Goal: Information Seeking & Learning: Understand process/instructions

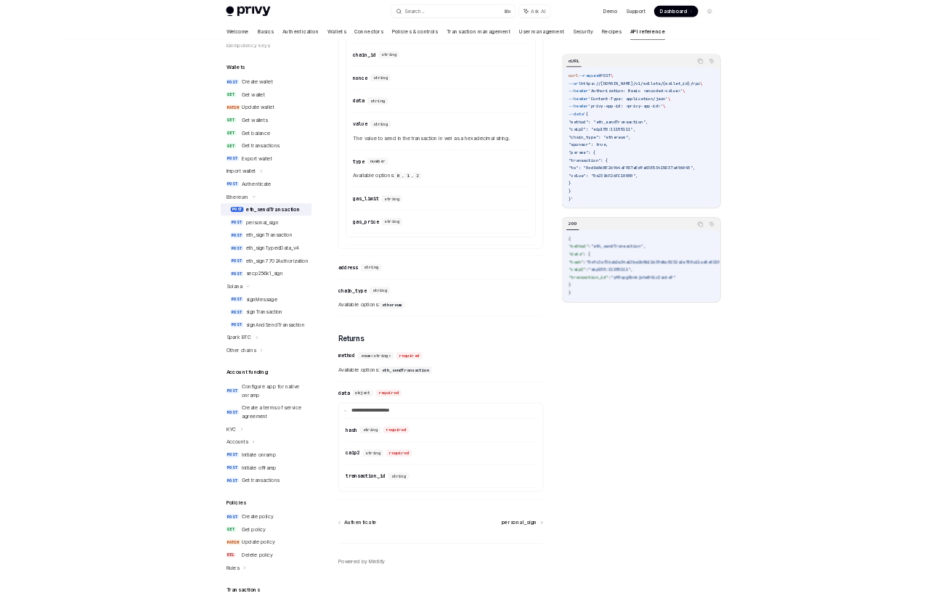
scroll to position [1669, 0]
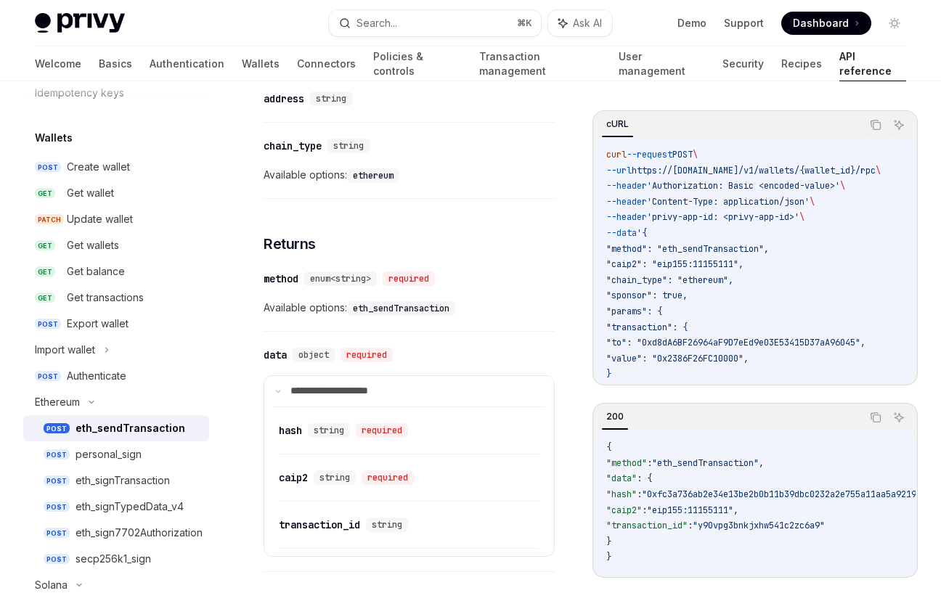
type textarea "*"
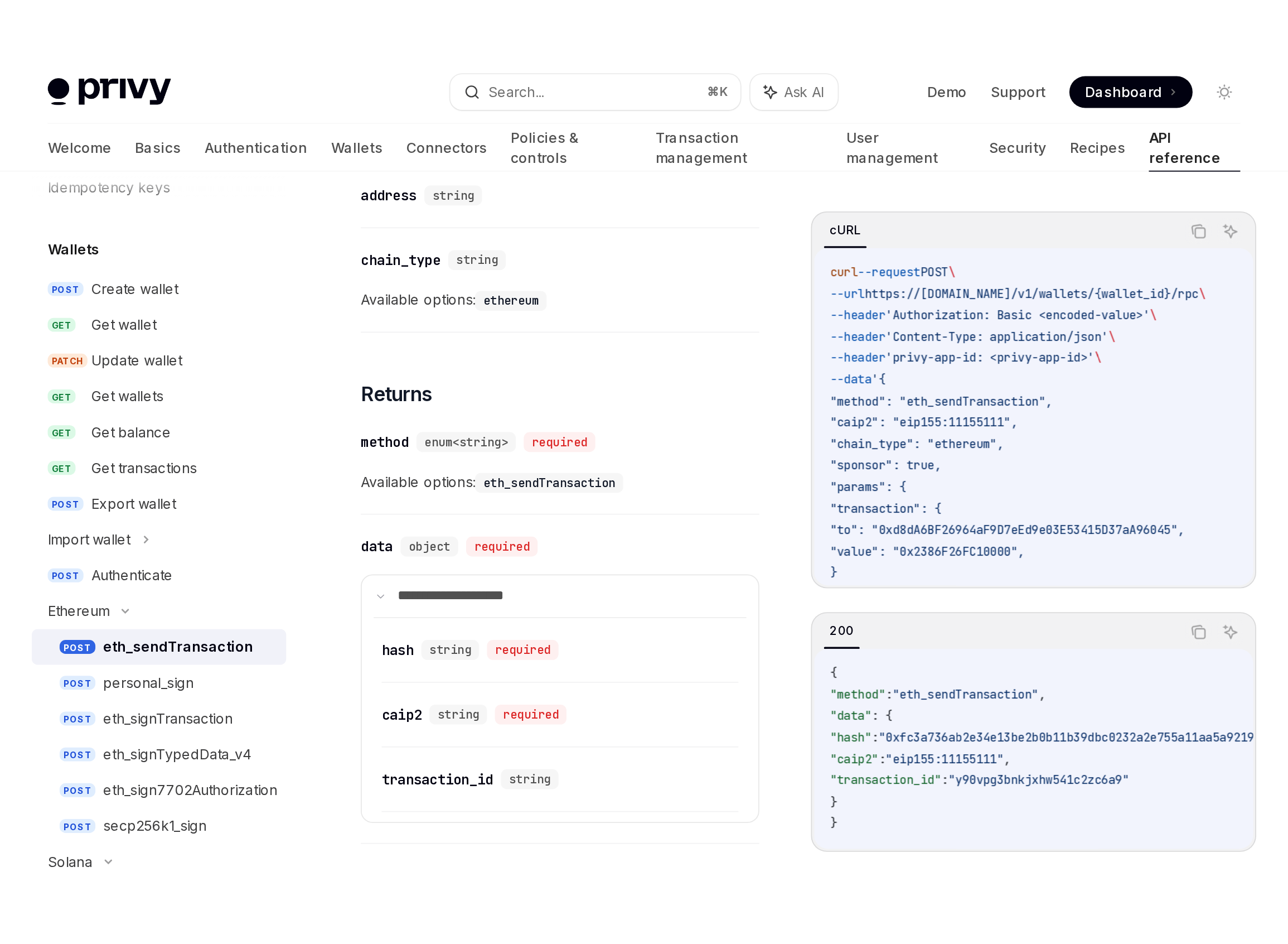
scroll to position [873, 0]
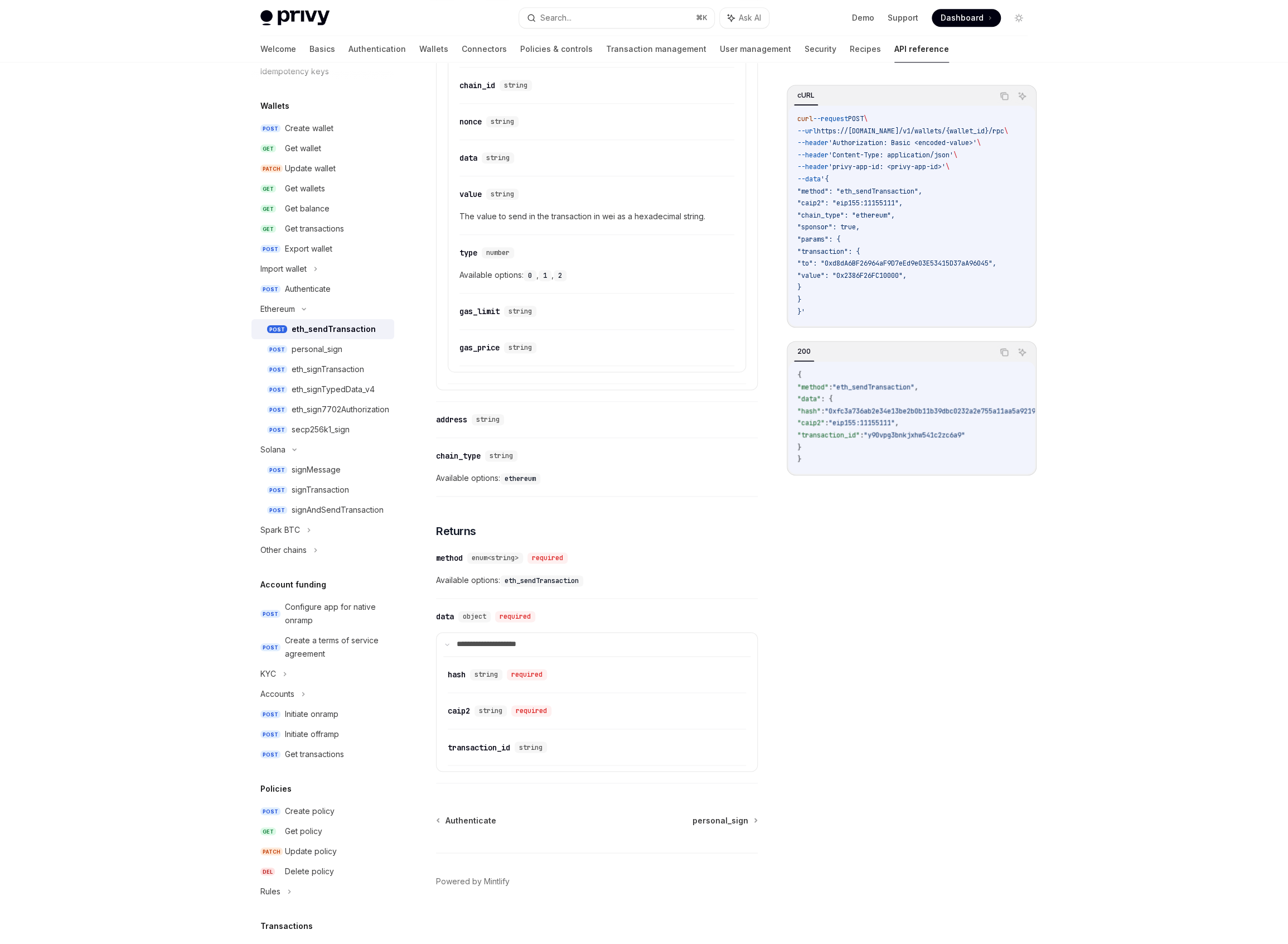
click at [169, 435] on div "Privy Docs home page Search... ⌘ K Ask AI Demo Support Dashboard Dashboard Sear…" at bounding box center [644, 38] width 1288 height 1822
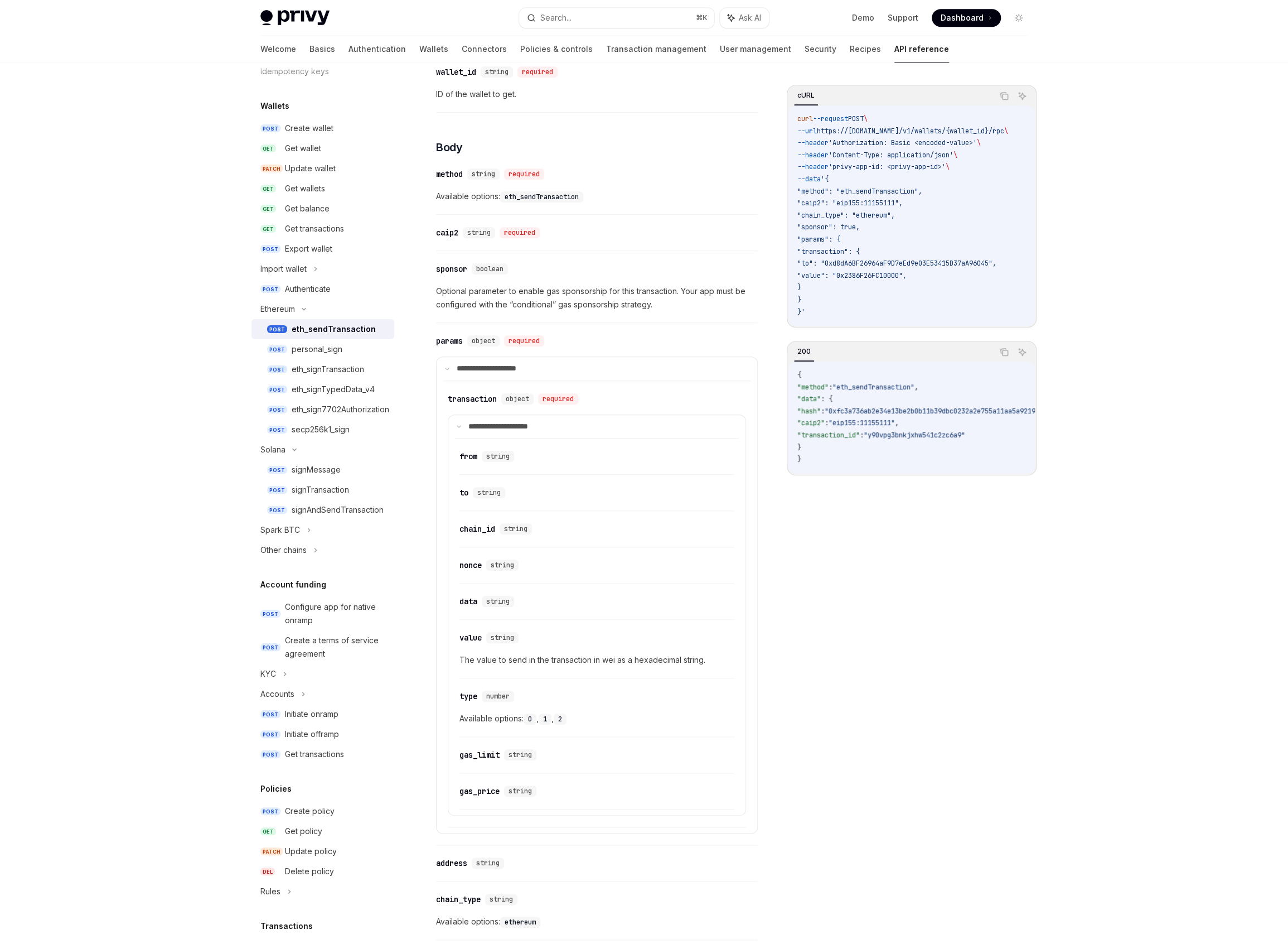
scroll to position [435, 0]
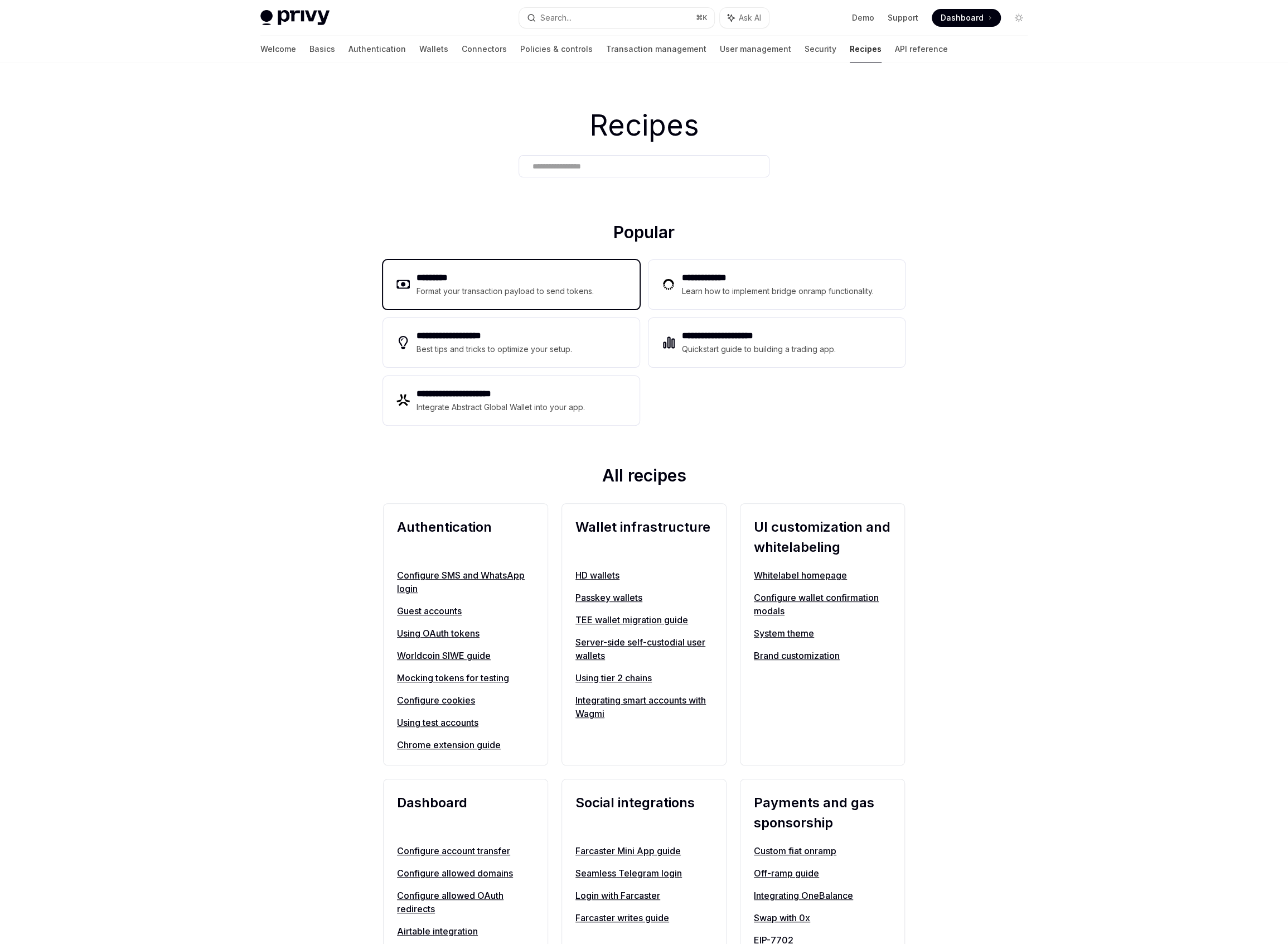
click at [433, 287] on div "Format your transaction payload to send tokens." at bounding box center [505, 290] width 178 height 13
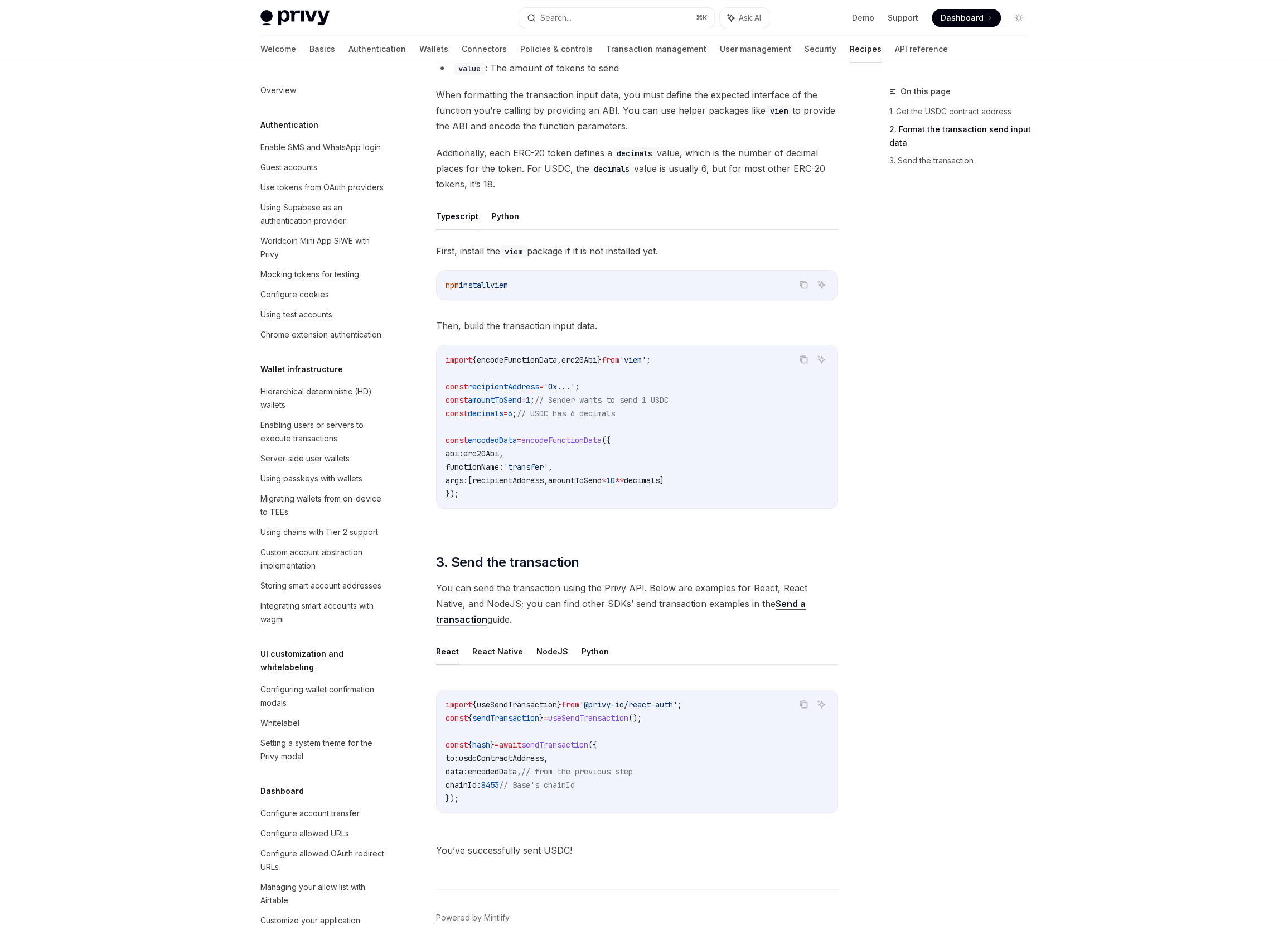
scroll to position [303, 0]
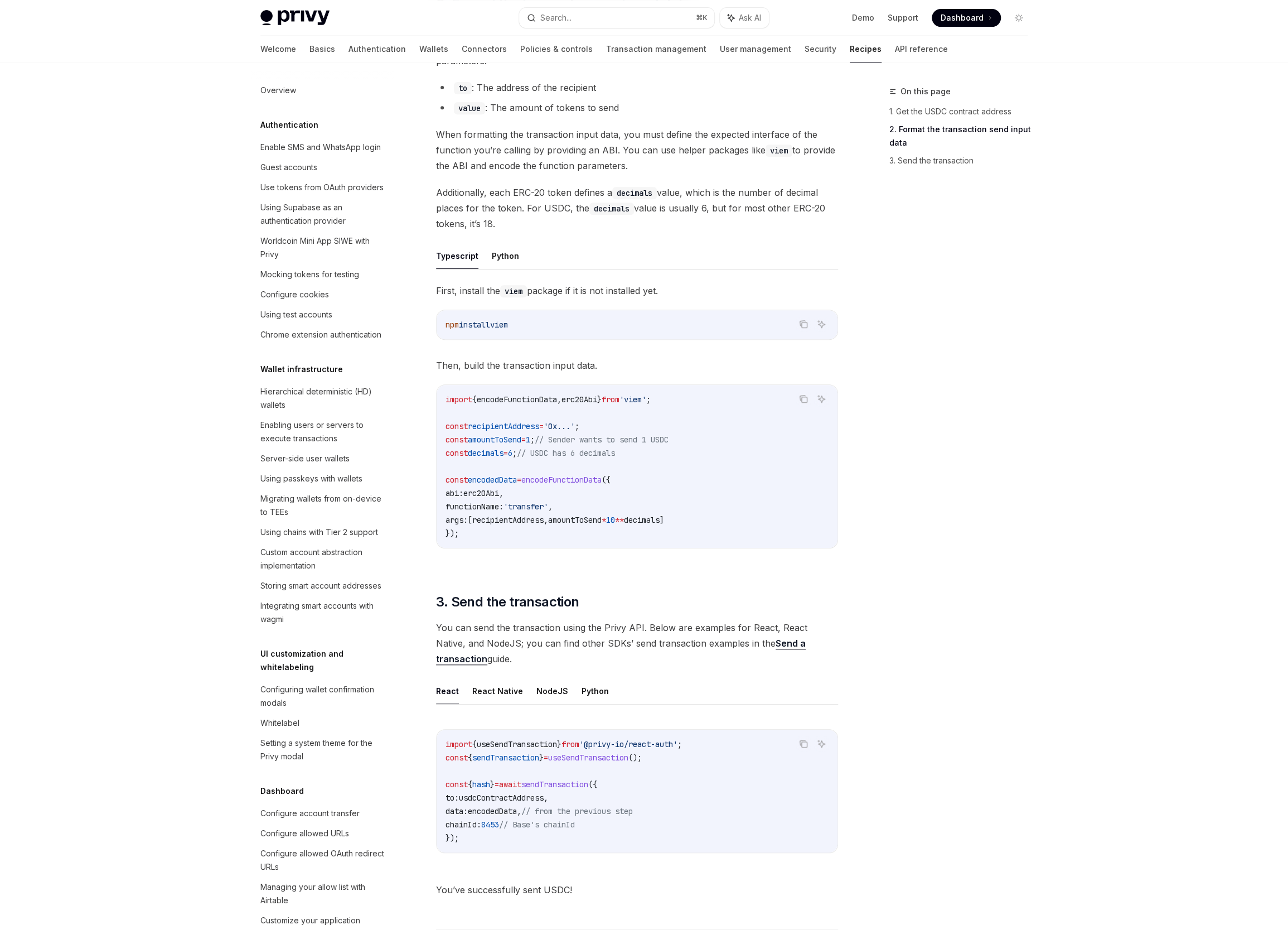
click at [563, 327] on code "npm install viem" at bounding box center [637, 324] width 383 height 13
click at [508, 257] on button "Python" at bounding box center [505, 256] width 28 height 26
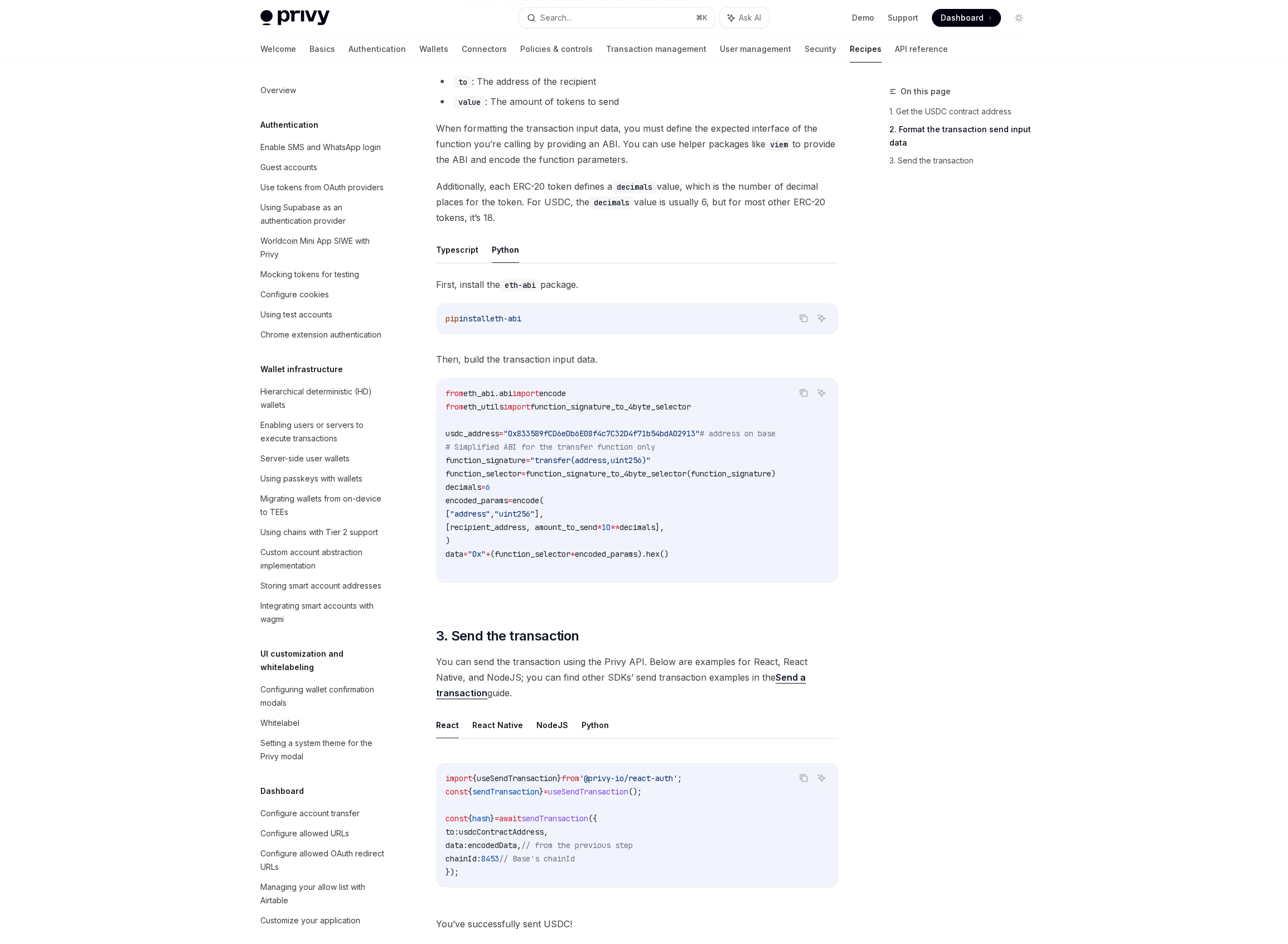
scroll to position [337, 0]
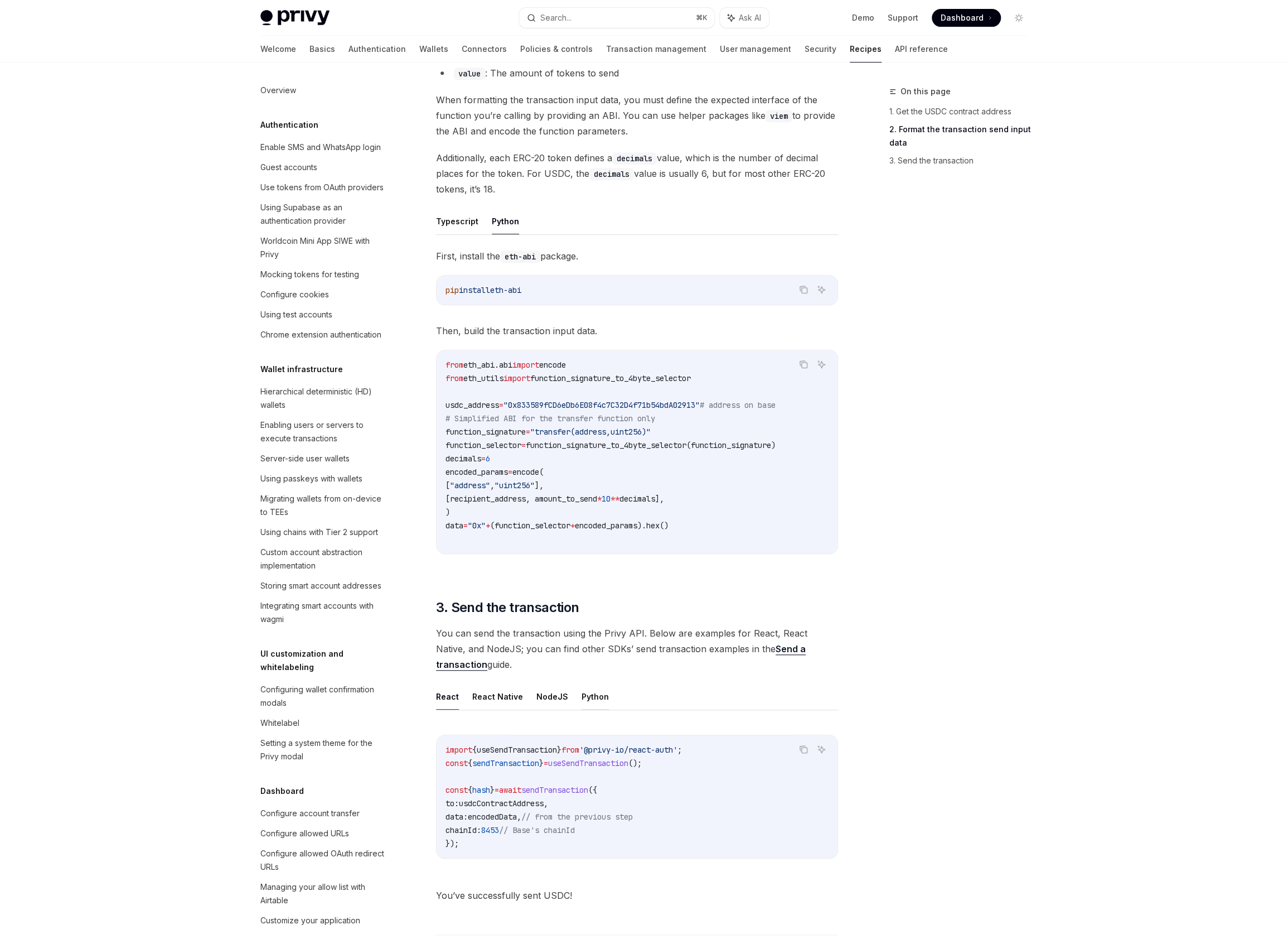
click at [599, 689] on button "Python" at bounding box center [595, 696] width 28 height 26
type textarea "*"
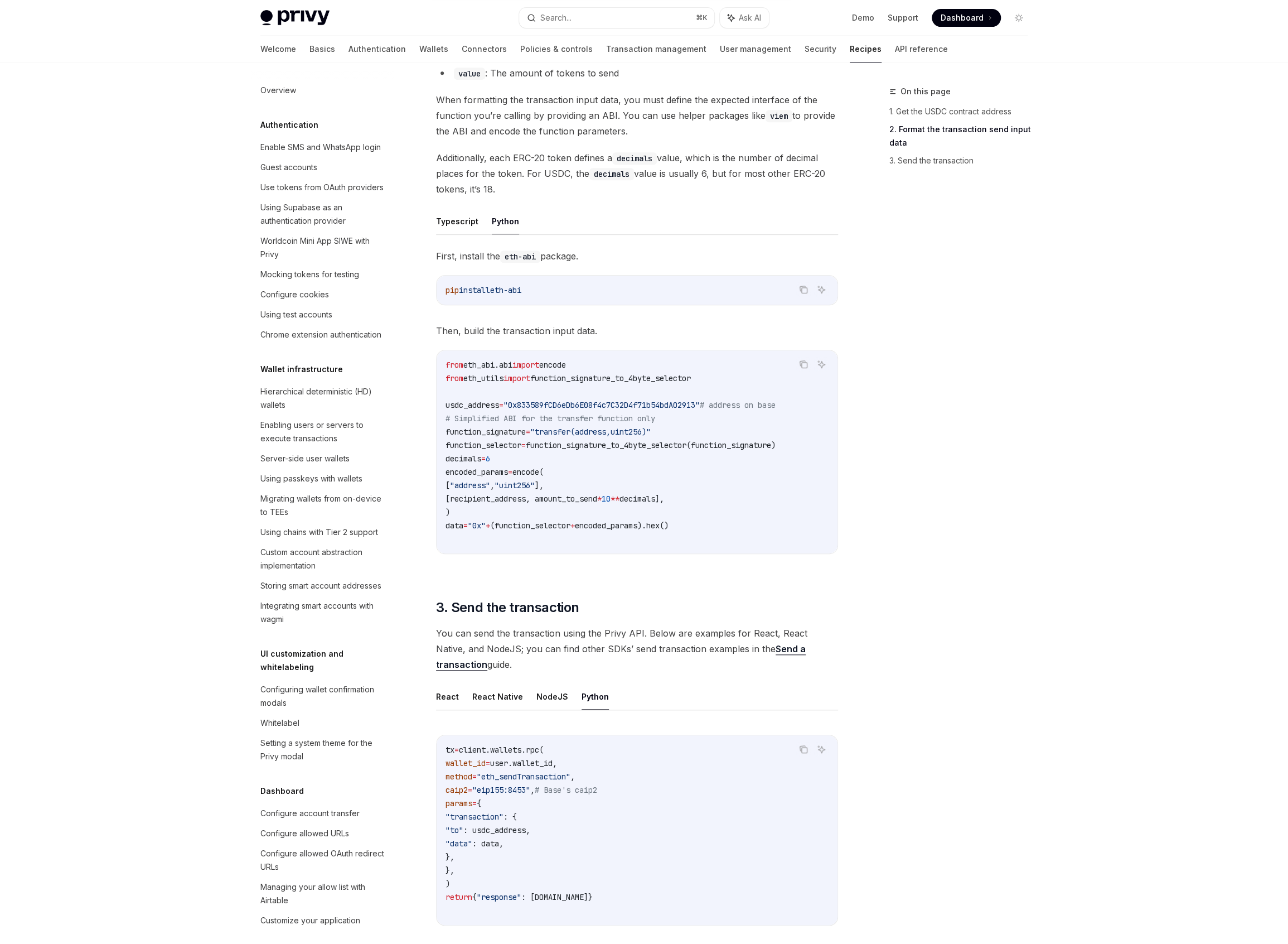
scroll to position [393, 0]
